Goal: Task Accomplishment & Management: Manage account settings

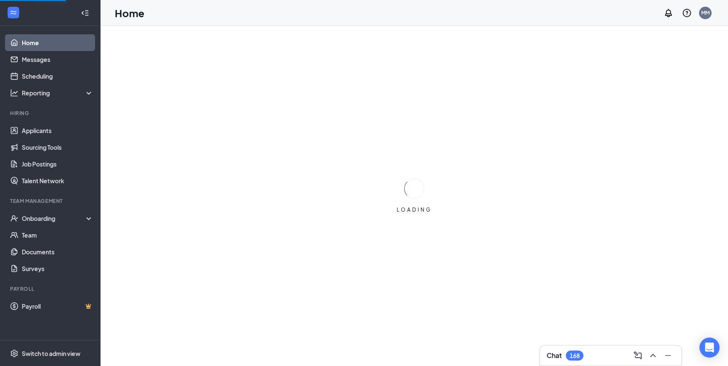
click at [556, 356] on h3 "Chat" at bounding box center [553, 355] width 15 height 9
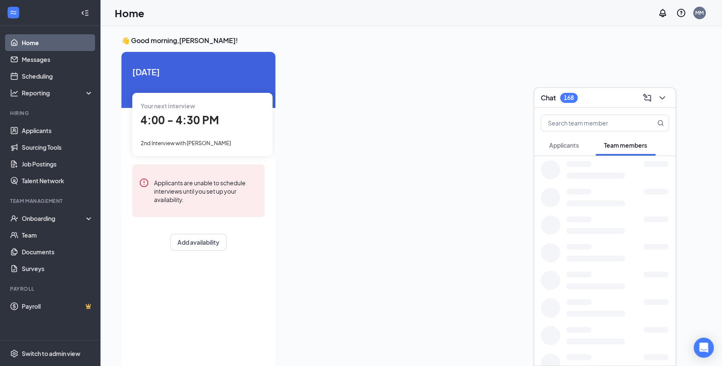
click at [167, 118] on span "4:00 - 4:30 PM" at bounding box center [180, 120] width 78 height 14
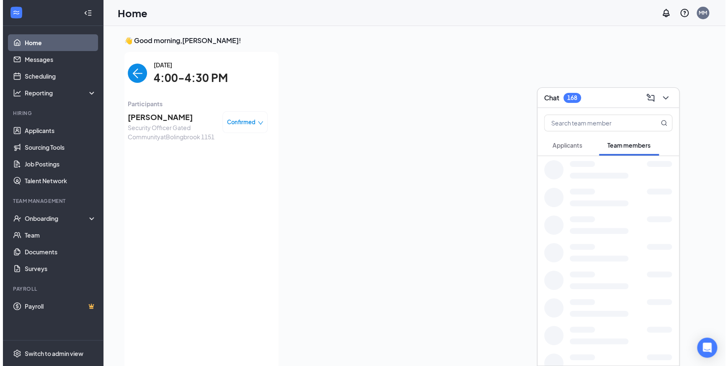
scroll to position [3, 0]
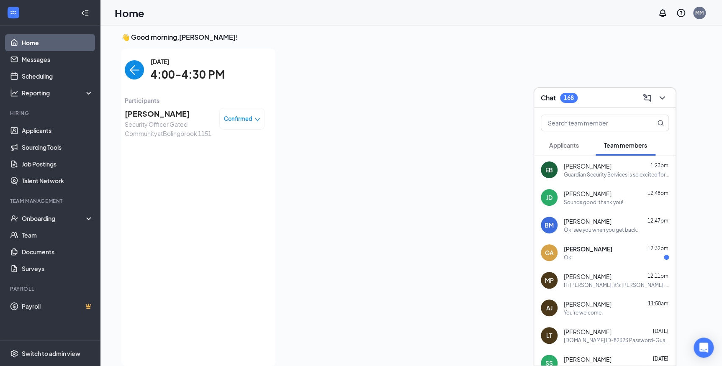
click at [144, 112] on span "[PERSON_NAME]" at bounding box center [169, 114] width 88 height 12
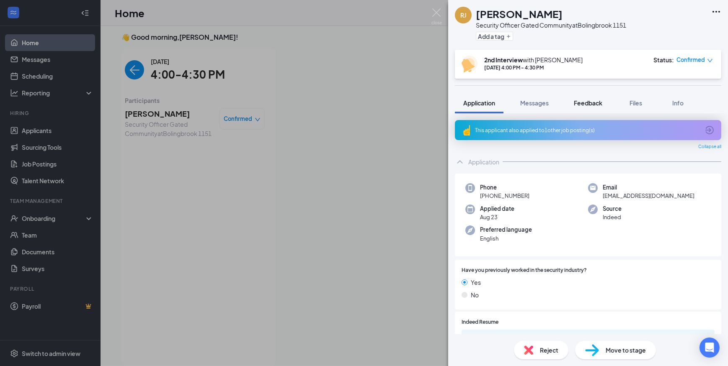
click at [582, 106] on div "Feedback" at bounding box center [588, 103] width 28 height 8
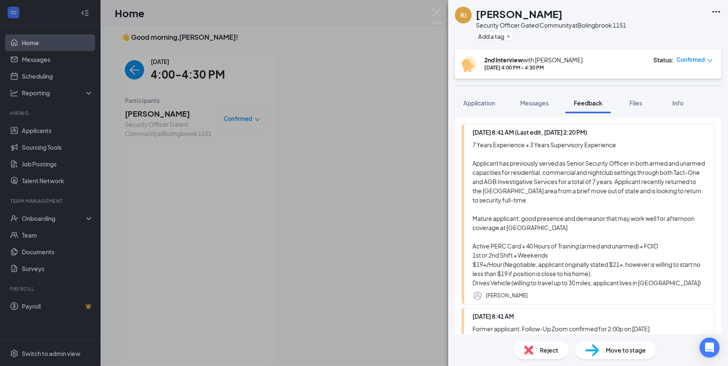
scroll to position [44, 0]
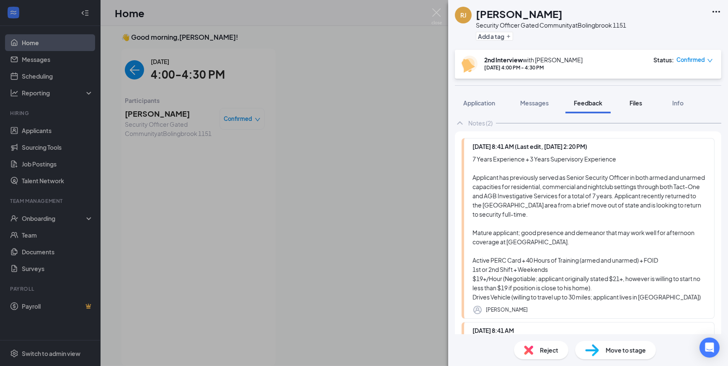
click at [632, 101] on span "Files" at bounding box center [635, 103] width 13 height 8
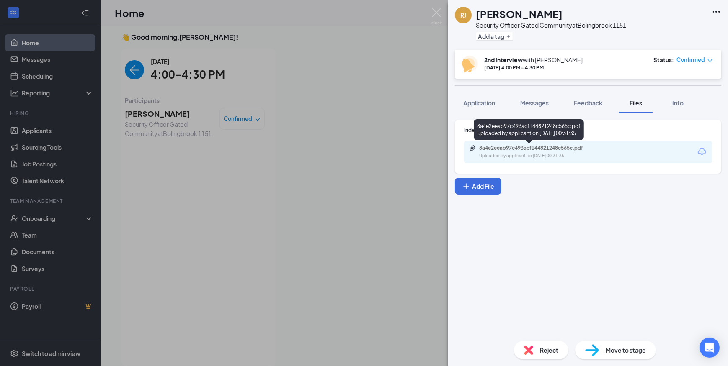
click at [584, 145] on div "8a4e2eeab97c493acf144821248c565c.pdf" at bounding box center [537, 148] width 117 height 7
click at [432, 10] on img at bounding box center [436, 16] width 10 height 16
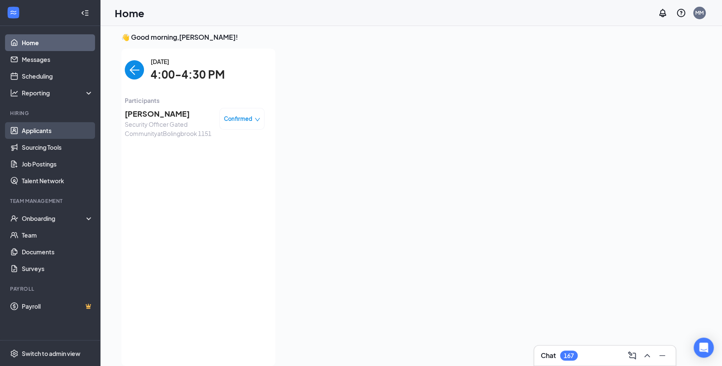
click at [49, 138] on link "Applicants" at bounding box center [58, 130] width 72 height 17
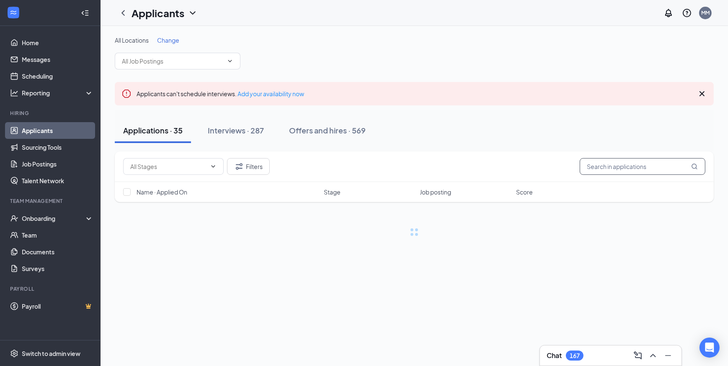
click at [599, 166] on input "text" at bounding box center [642, 166] width 126 height 17
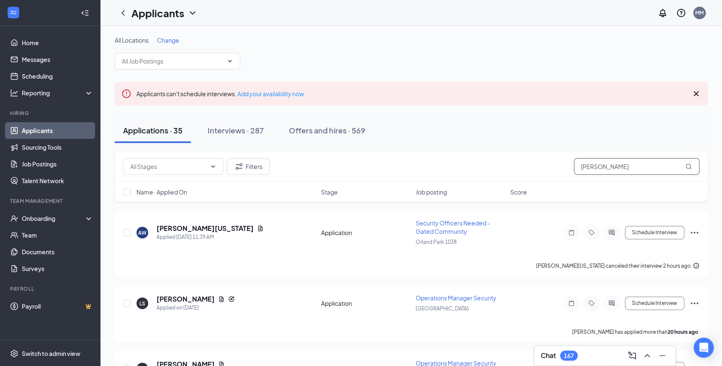
type input "[PERSON_NAME]"
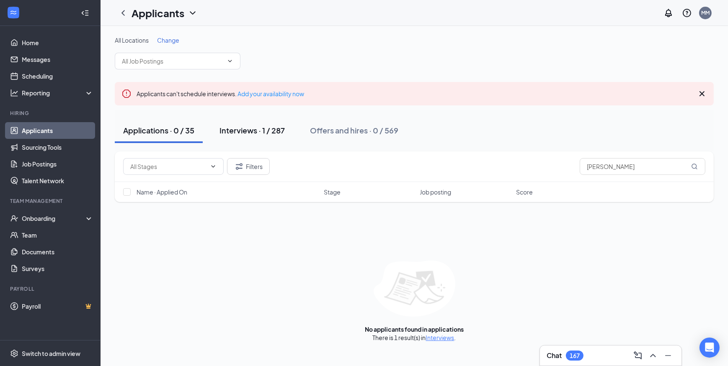
click at [246, 130] on div "Interviews · 1 / 287" at bounding box center [251, 130] width 65 height 10
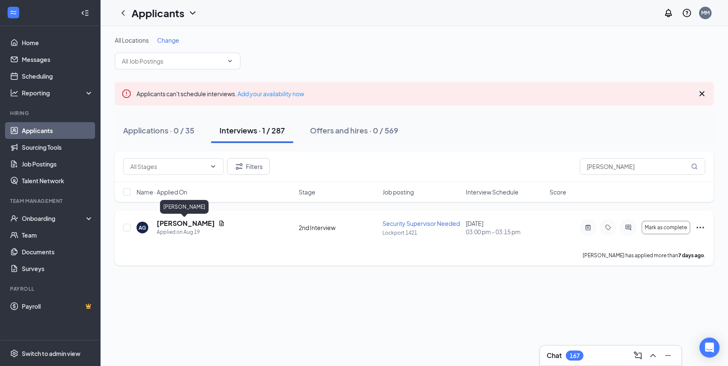
click at [177, 224] on h5 "[PERSON_NAME]" at bounding box center [186, 223] width 58 height 9
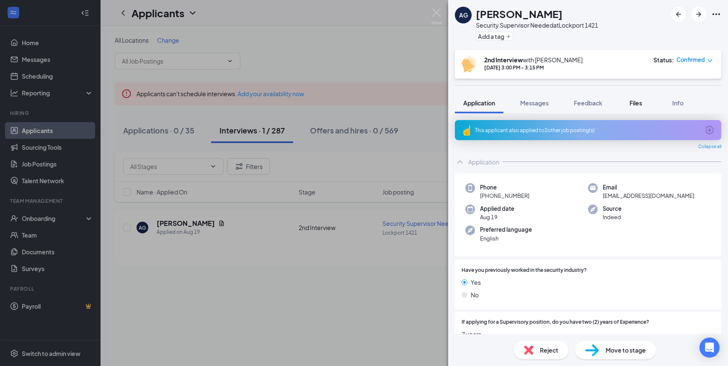
click at [633, 99] on span "Files" at bounding box center [635, 103] width 13 height 8
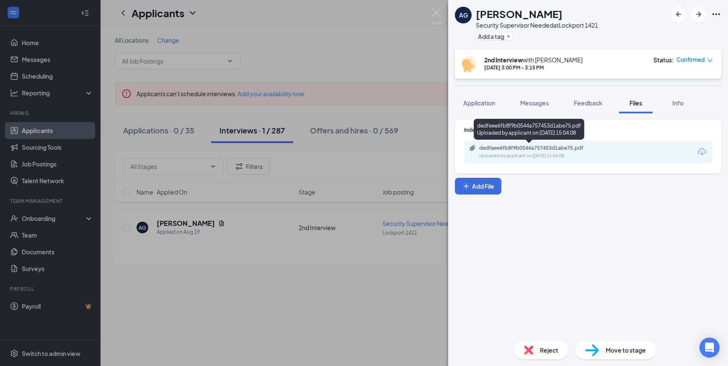
click at [530, 152] on div "dedfeee6fb8f9b0544a757453d1abe75.pdf Uploaded by applicant on [DATE] 15:04:08" at bounding box center [537, 152] width 136 height 15
click at [581, 106] on span "Feedback" at bounding box center [588, 103] width 28 height 8
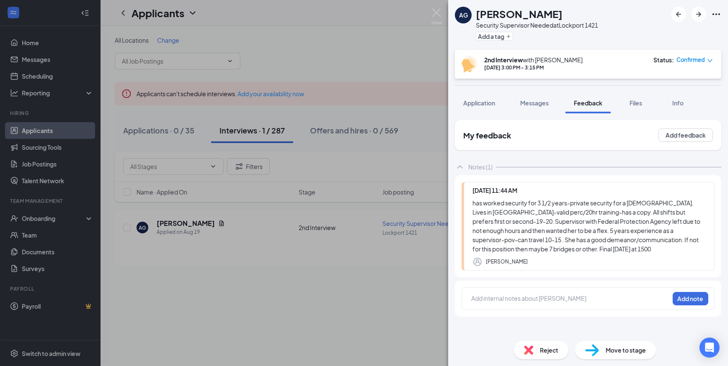
click at [542, 105] on span "Messages" at bounding box center [534, 103] width 28 height 8
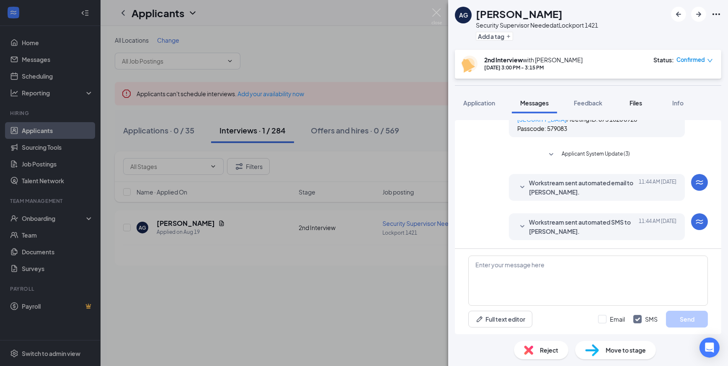
scroll to position [318, 0]
click at [511, 285] on textarea at bounding box center [587, 281] width 239 height 50
click at [610, 319] on input "Email" at bounding box center [611, 319] width 27 height 8
checkbox input "true"
click at [530, 261] on textarea at bounding box center [587, 281] width 239 height 50
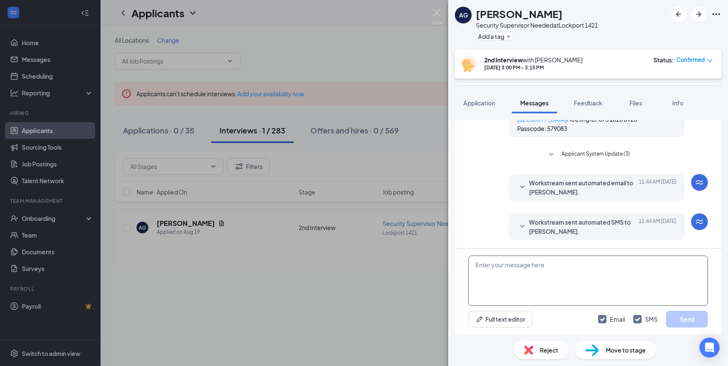
paste textarea "Join Zoom Meeting [URL][DOMAIN_NAME][SECURITY_DATA] Meeting ID: 865 6204 2170 P…"
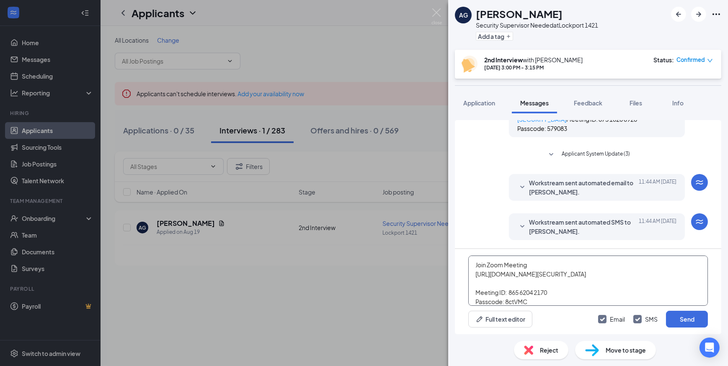
scroll to position [46, 0]
type textarea "Join Zoom Meeting [URL][DOMAIN_NAME][SECURITY_DATA] Meeting ID: 865 6204 2170 P…"
click at [680, 314] on button "Send" at bounding box center [687, 319] width 42 height 17
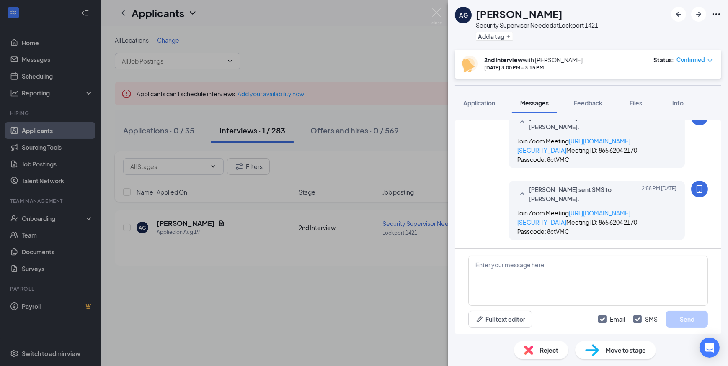
scroll to position [517, 0]
click at [634, 103] on span "Files" at bounding box center [635, 103] width 13 height 8
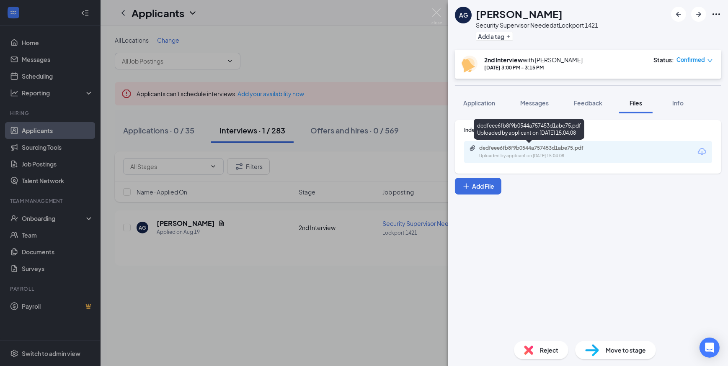
click at [532, 153] on div "Uploaded by applicant on [DATE] 15:04:08" at bounding box center [542, 156] width 126 height 7
click at [521, 158] on div "Uploaded by applicant on [DATE] 15:04:08" at bounding box center [542, 156] width 126 height 7
click at [523, 96] on button "Messages" at bounding box center [534, 103] width 45 height 21
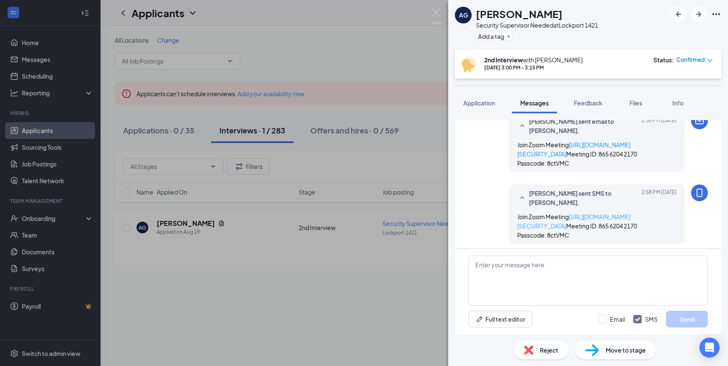
scroll to position [439, 0]
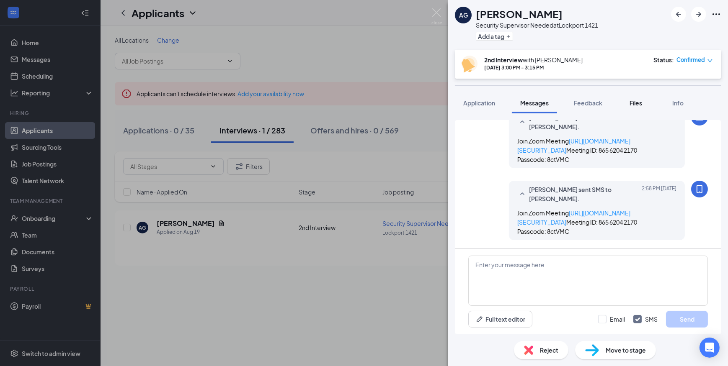
click at [633, 103] on span "Files" at bounding box center [635, 103] width 13 height 8
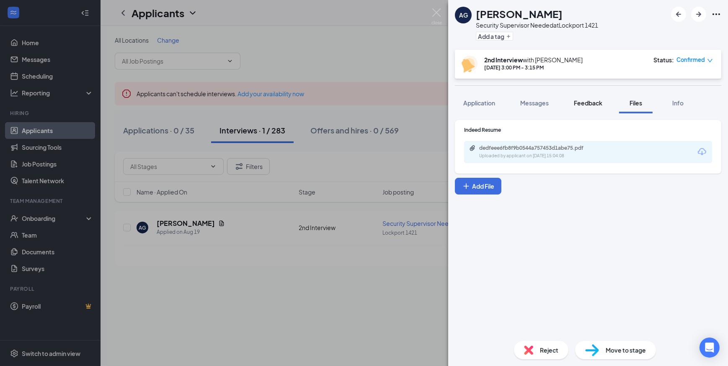
click at [593, 104] on span "Feedback" at bounding box center [588, 103] width 28 height 8
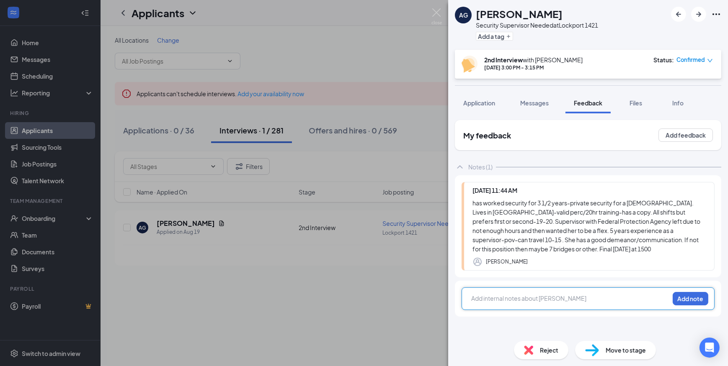
click at [531, 296] on div at bounding box center [569, 298] width 197 height 9
click at [694, 296] on button "Add note" at bounding box center [690, 298] width 36 height 13
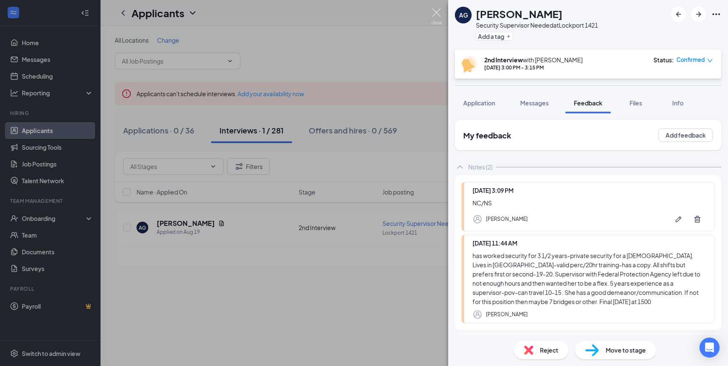
click at [435, 13] on img at bounding box center [436, 16] width 10 height 16
